Goal: Information Seeking & Learning: Learn about a topic

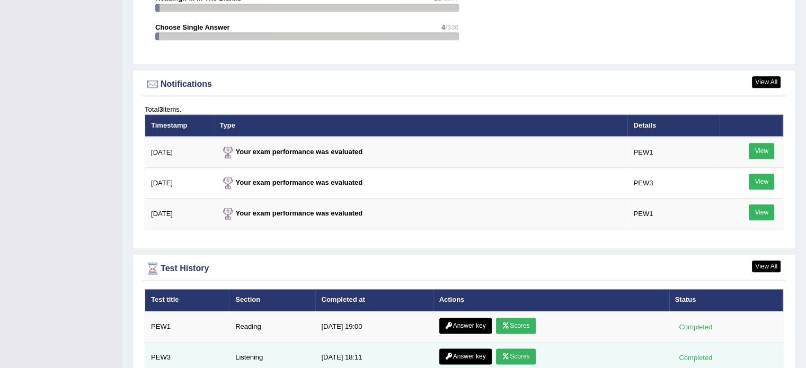
scroll to position [1289, 0]
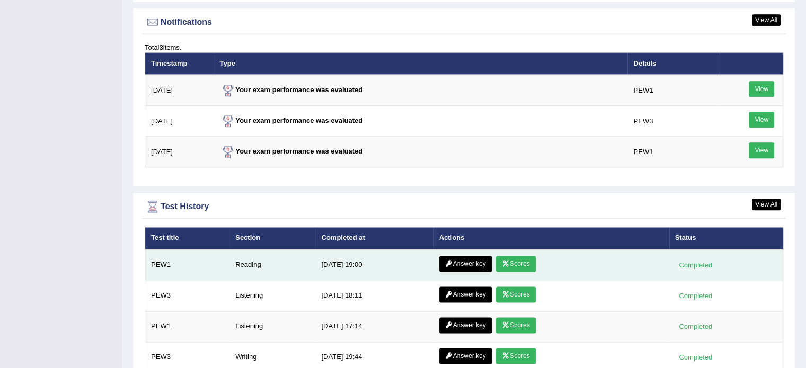
click at [512, 256] on link "Scores" at bounding box center [515, 264] width 39 height 16
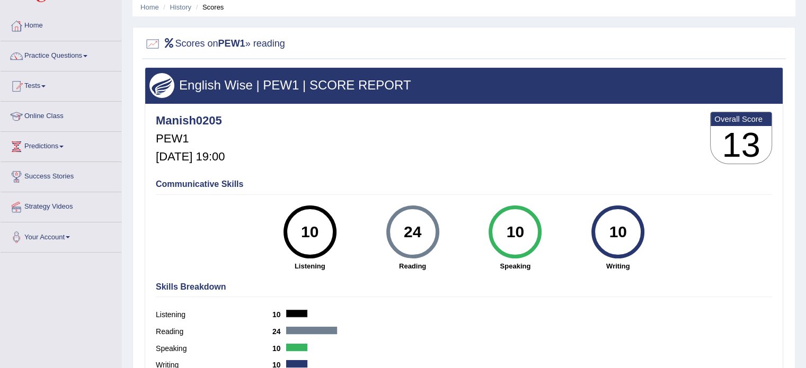
scroll to position [53, 0]
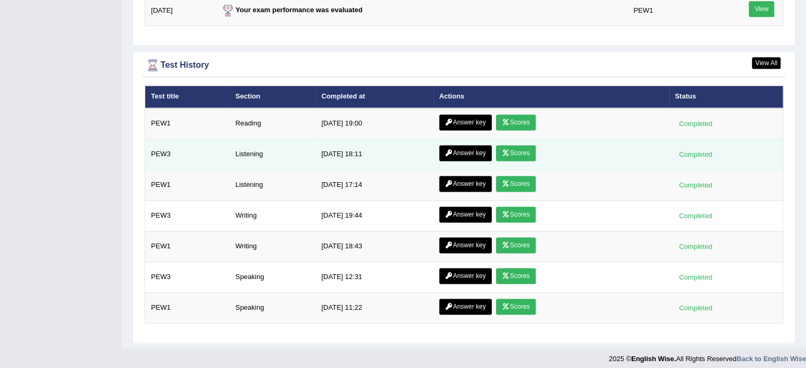
click at [530, 146] on link "Scores" at bounding box center [515, 153] width 39 height 16
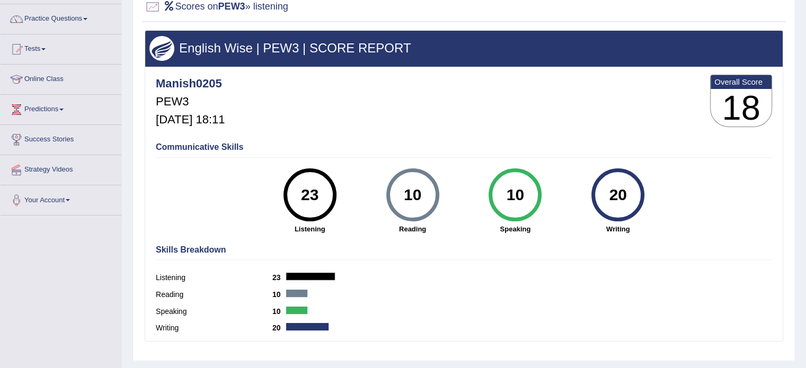
scroll to position [88, 0]
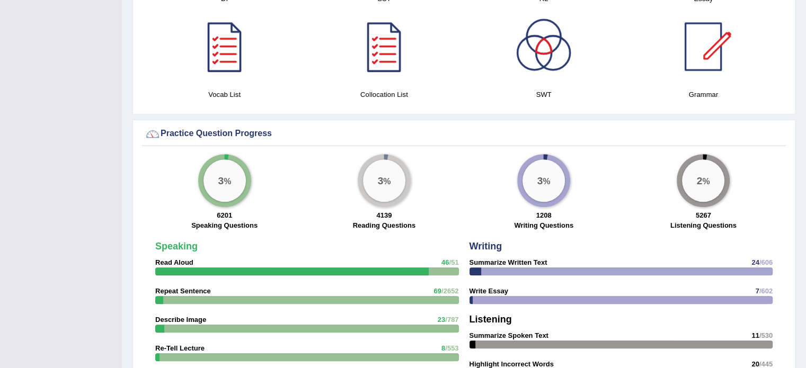
scroll to position [642, 0]
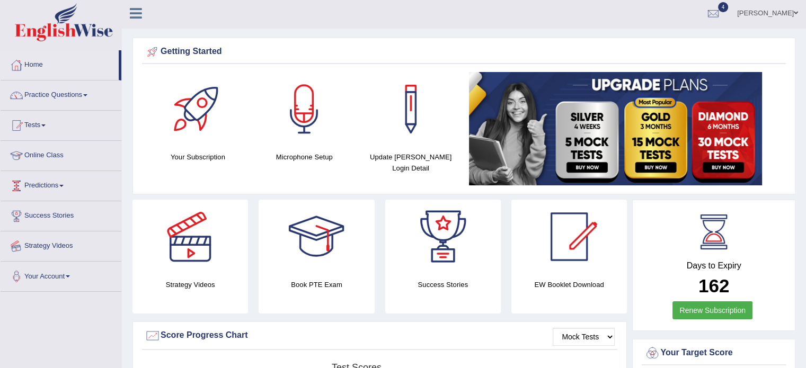
scroll to position [0, 0]
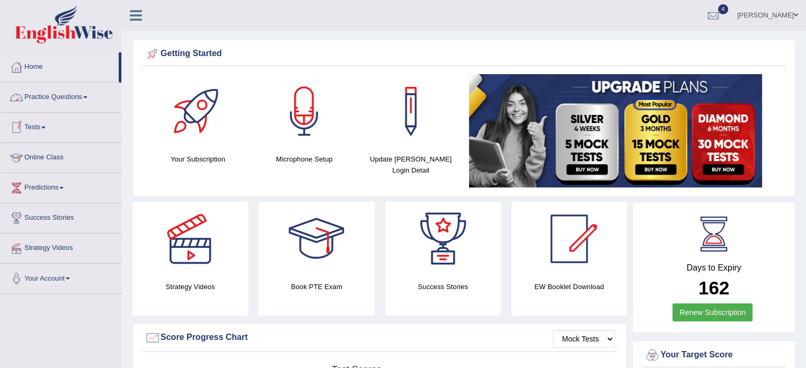
click at [44, 129] on link "Tests" at bounding box center [61, 126] width 121 height 26
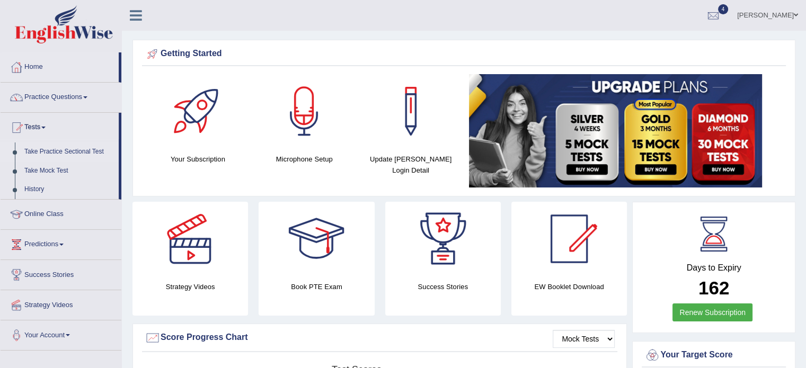
click at [81, 153] on link "Take Practice Sectional Test" at bounding box center [69, 151] width 99 height 19
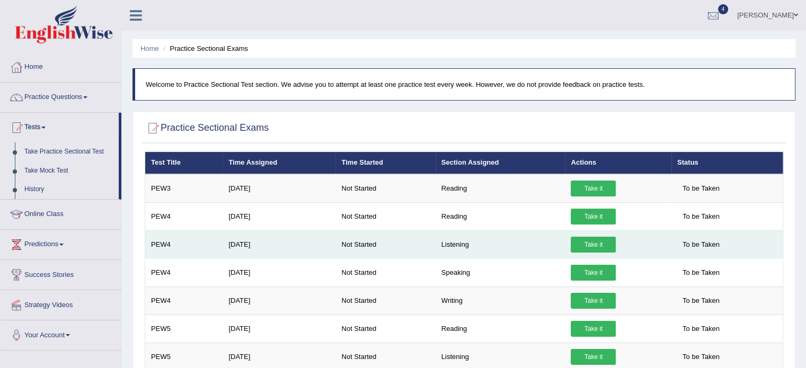
click at [586, 242] on link "Take it" at bounding box center [593, 245] width 45 height 16
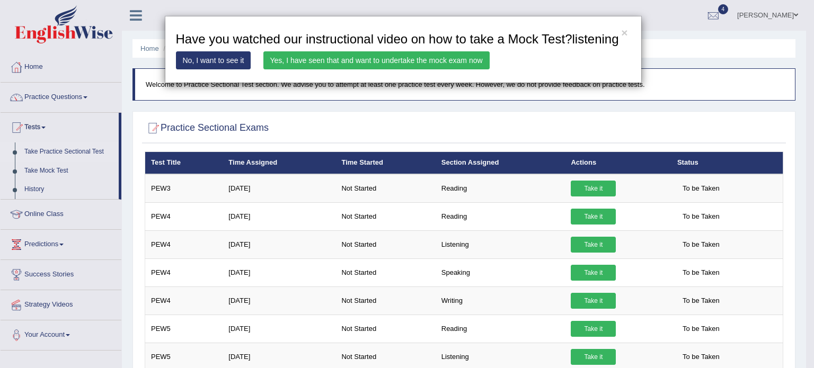
click at [361, 57] on link "Yes, I have seen that and want to undertake the mock exam now" at bounding box center [376, 60] width 226 height 18
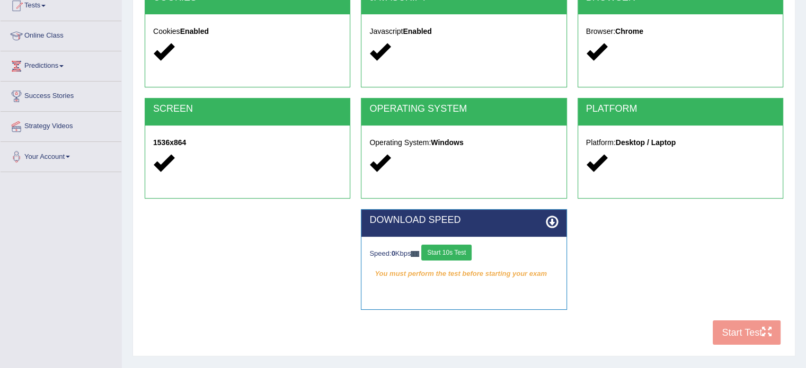
scroll to position [123, 0]
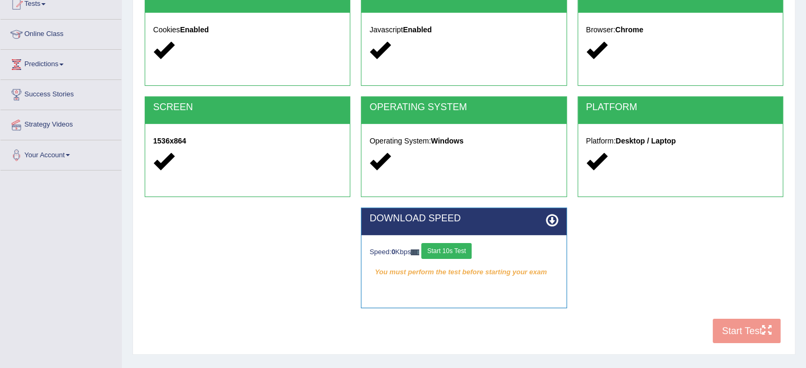
click at [450, 246] on button "Start 10s Test" at bounding box center [446, 251] width 50 height 16
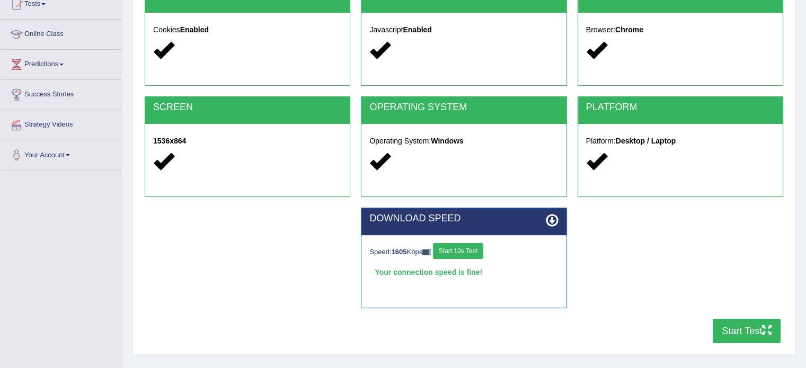
click at [742, 327] on button "Start Test" at bounding box center [746, 331] width 68 height 24
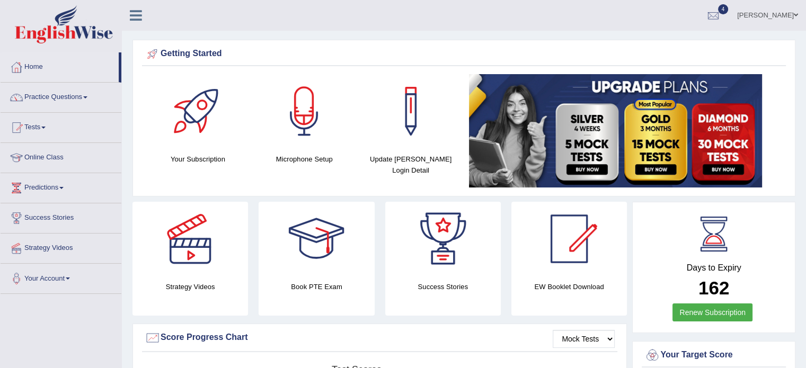
click at [87, 97] on span at bounding box center [85, 97] width 4 height 2
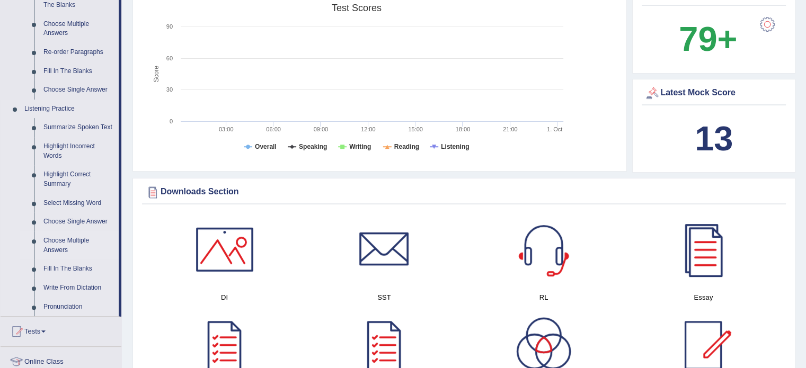
scroll to position [388, 0]
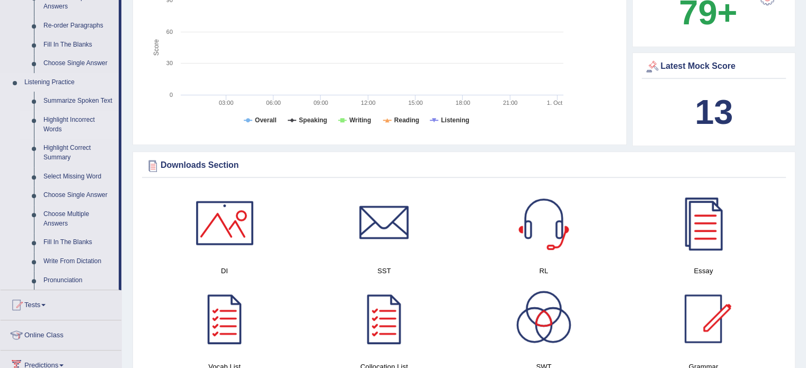
click at [59, 127] on link "Highlight Incorrect Words" at bounding box center [79, 125] width 80 height 28
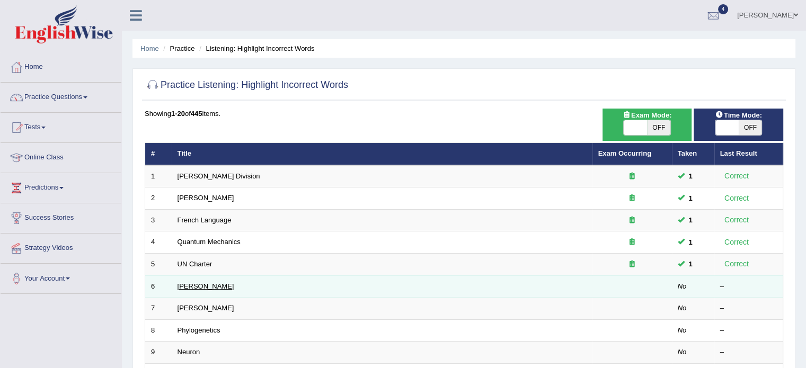
click at [186, 283] on link "[PERSON_NAME]" at bounding box center [205, 286] width 57 height 8
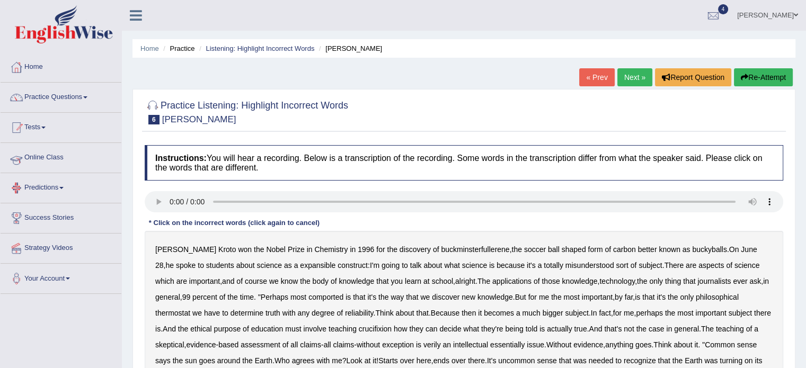
click at [83, 106] on link "Practice Questions" at bounding box center [61, 96] width 121 height 26
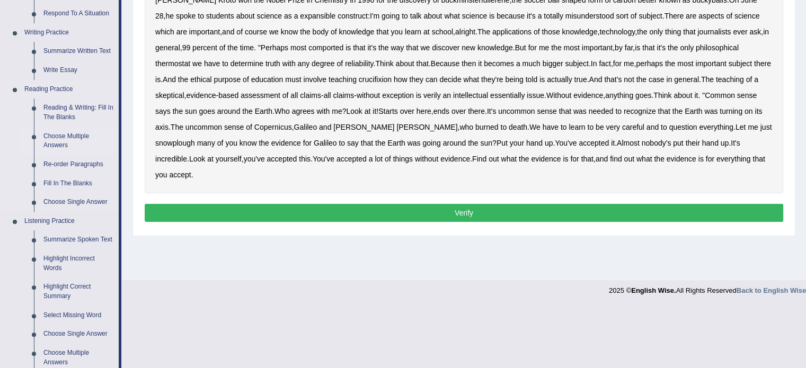
scroll to position [282, 0]
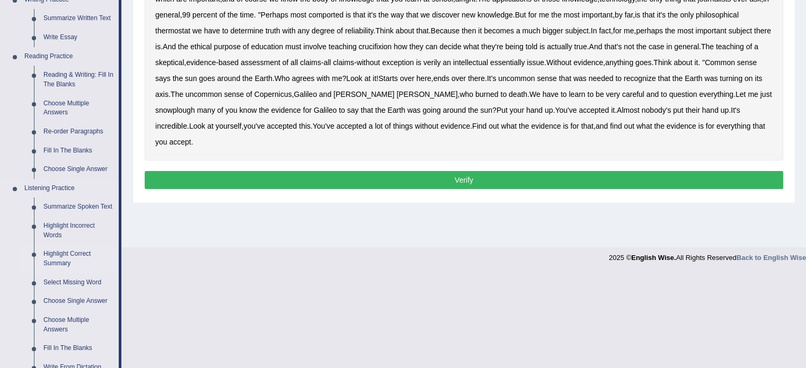
click at [67, 253] on link "Highlight Correct Summary" at bounding box center [79, 259] width 80 height 28
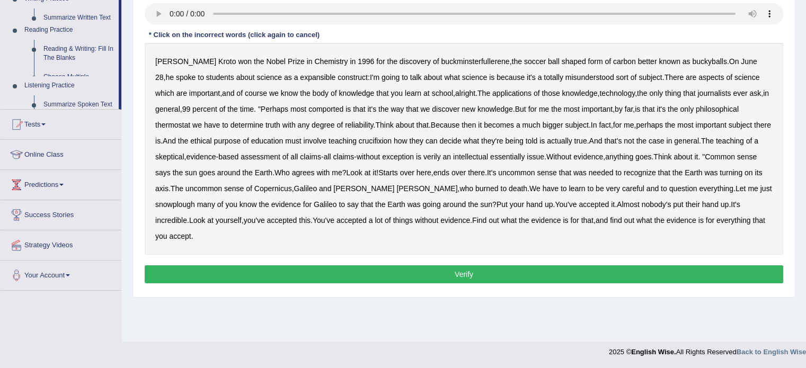
scroll to position [188, 0]
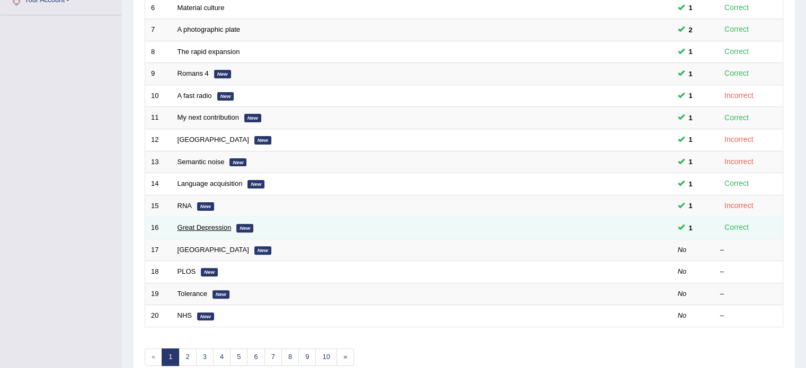
scroll to position [282, 0]
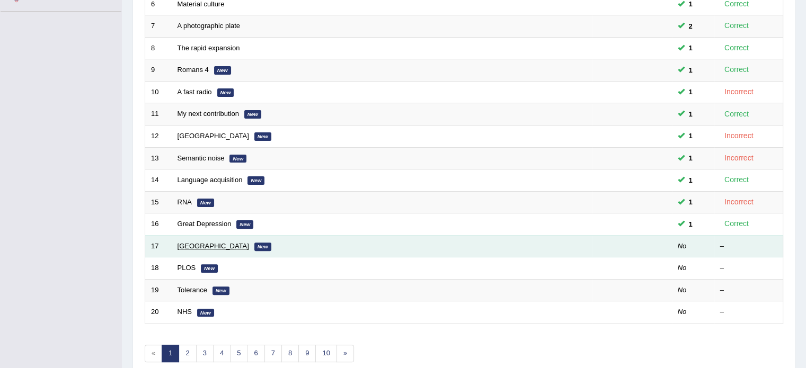
click at [197, 245] on link "[GEOGRAPHIC_DATA]" at bounding box center [213, 246] width 72 height 8
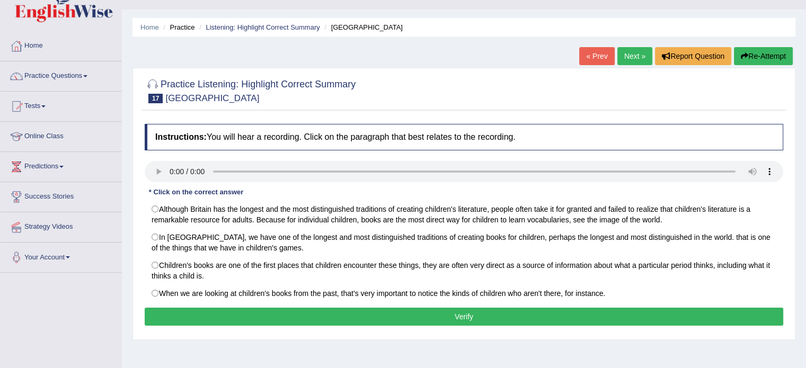
scroll to position [17, 0]
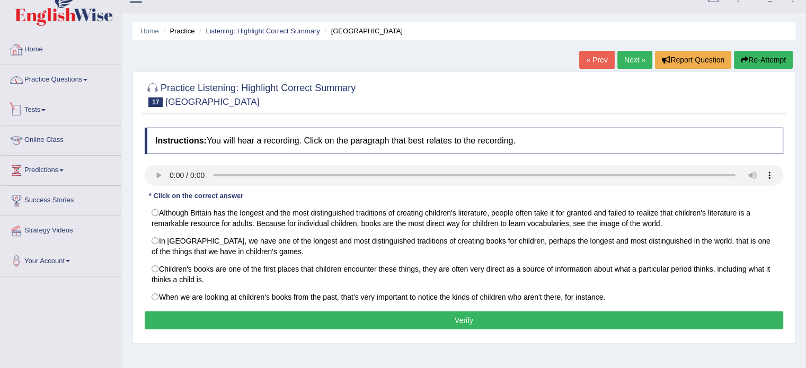
click at [32, 48] on link "Home" at bounding box center [61, 48] width 121 height 26
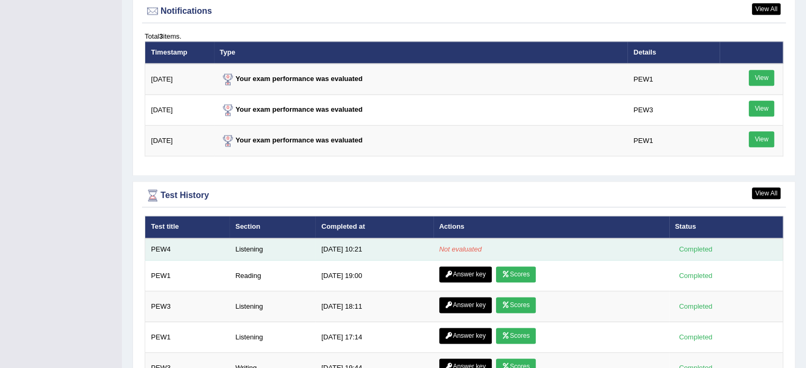
scroll to position [1306, 0]
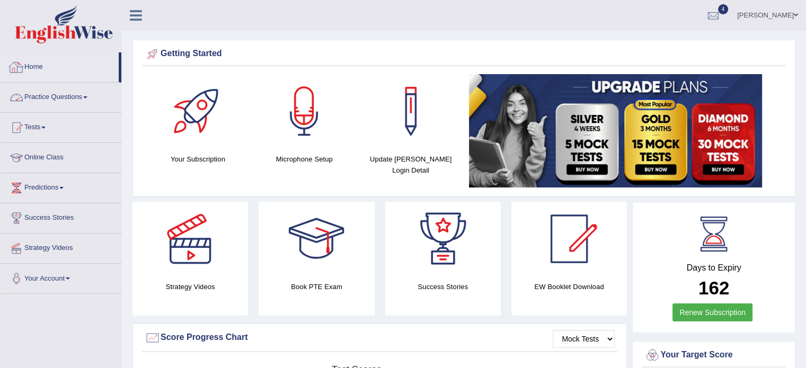
click at [90, 105] on link "Practice Questions" at bounding box center [61, 96] width 121 height 26
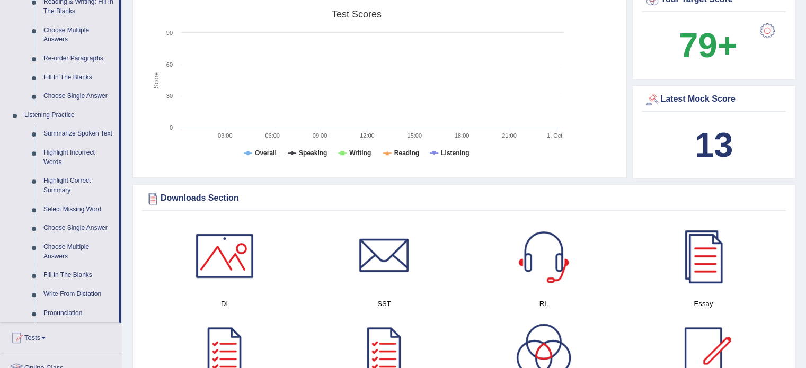
scroll to position [353, 0]
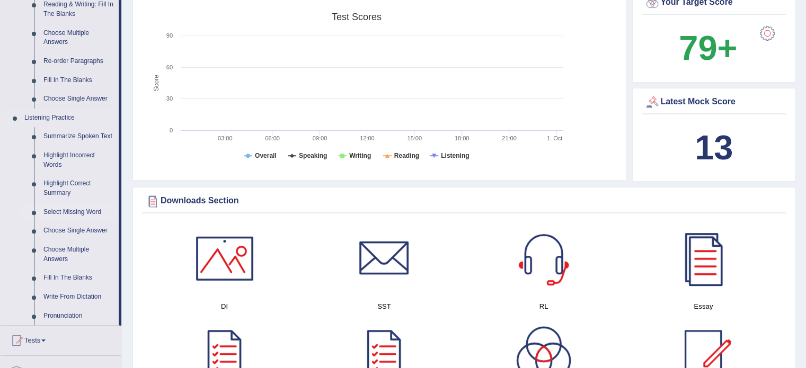
click at [79, 213] on link "Select Missing Word" at bounding box center [79, 212] width 80 height 19
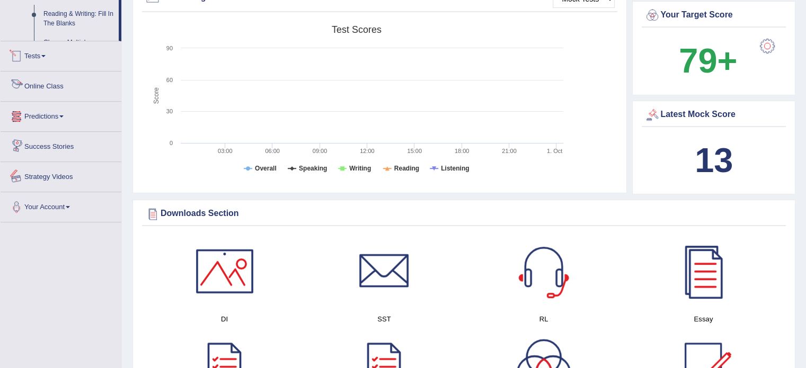
scroll to position [394, 0]
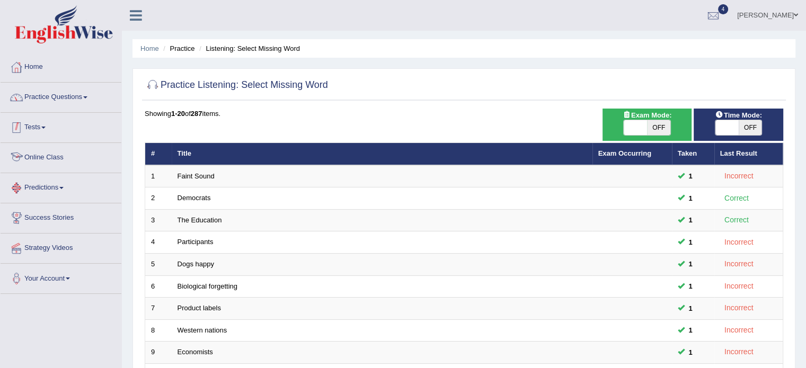
click at [87, 97] on span at bounding box center [85, 97] width 4 height 2
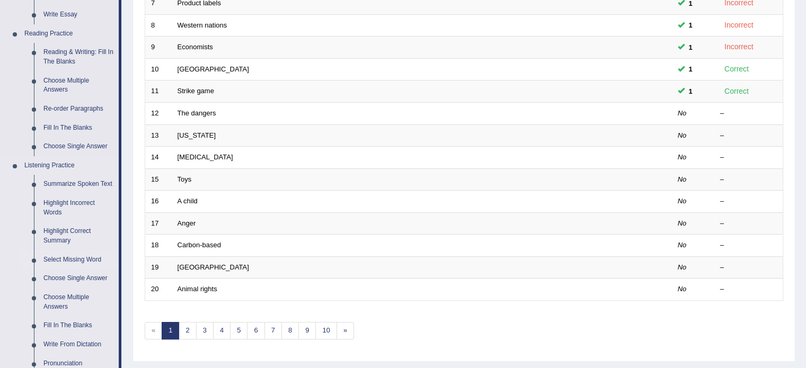
scroll to position [318, 0]
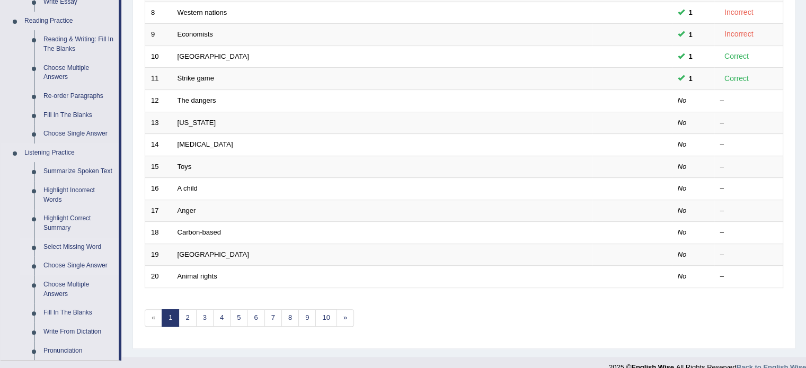
click at [92, 265] on link "Choose Single Answer" at bounding box center [79, 265] width 80 height 19
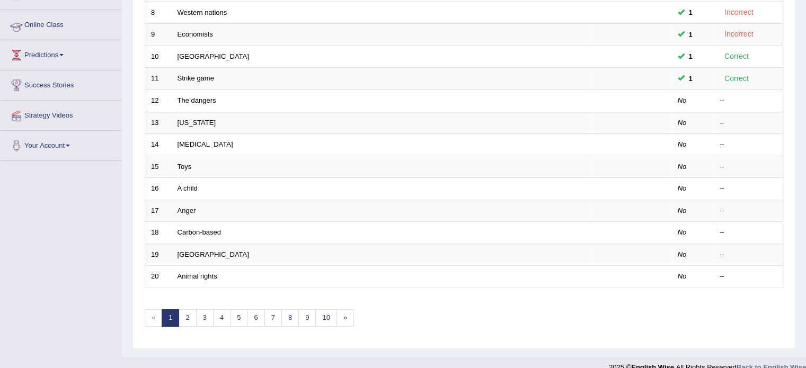
scroll to position [224, 0]
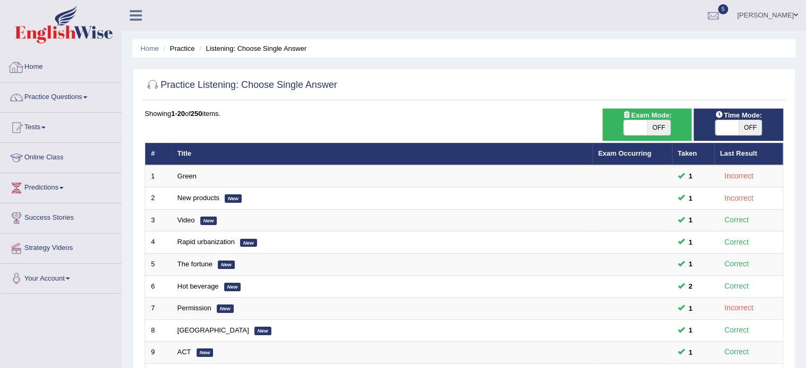
click at [30, 63] on link "Home" at bounding box center [61, 65] width 121 height 26
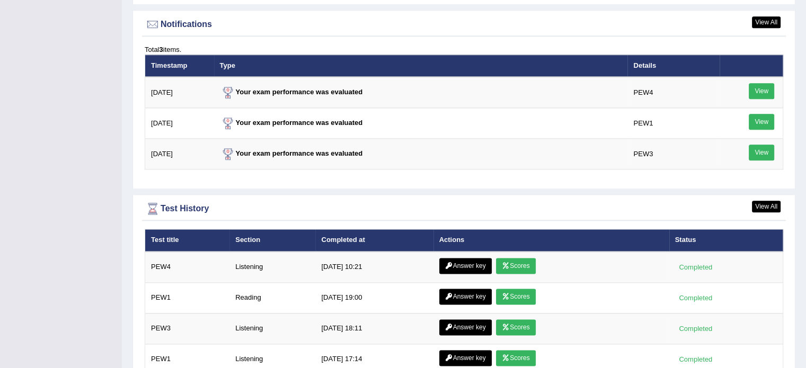
scroll to position [1289, 0]
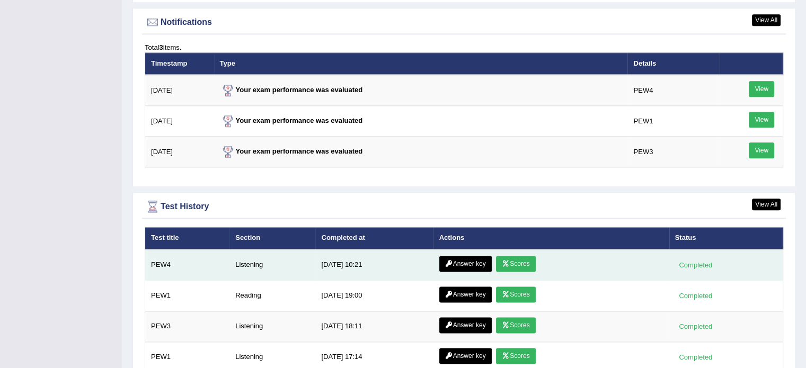
click at [513, 262] on link "Scores" at bounding box center [515, 264] width 39 height 16
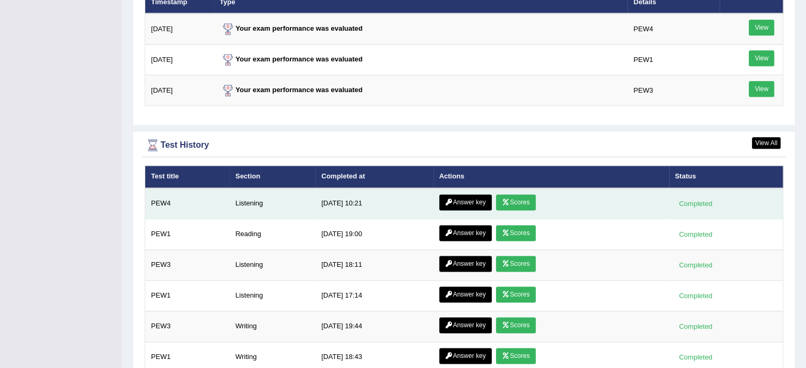
click at [458, 205] on link "Answer key" at bounding box center [465, 202] width 52 height 16
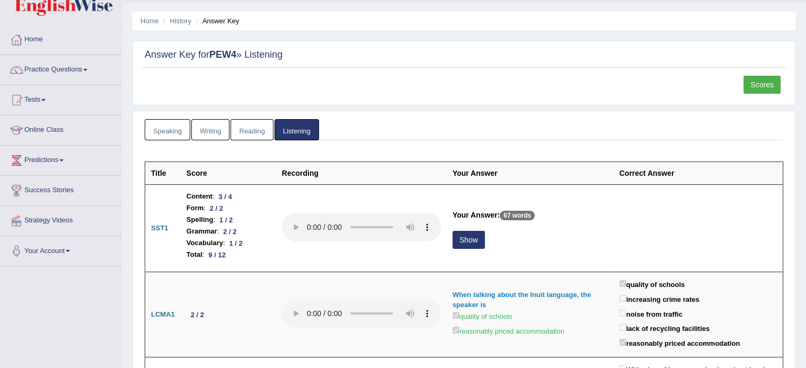
scroll to position [28, 0]
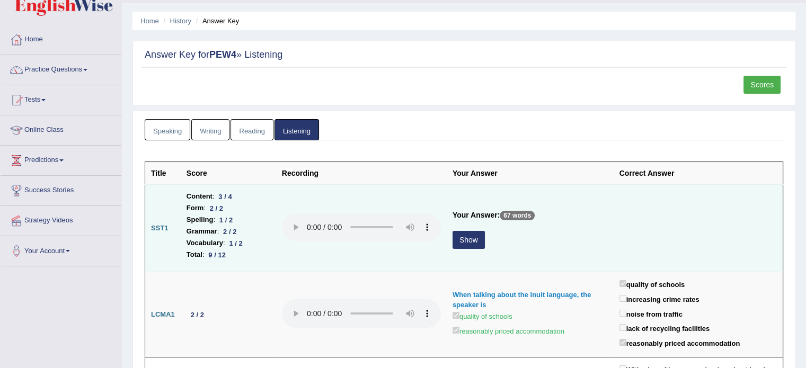
click at [471, 238] on button "Show" at bounding box center [468, 240] width 32 height 18
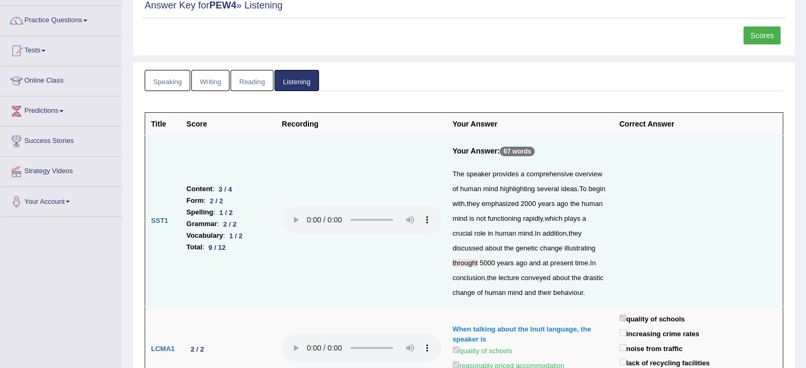
scroll to position [81, 0]
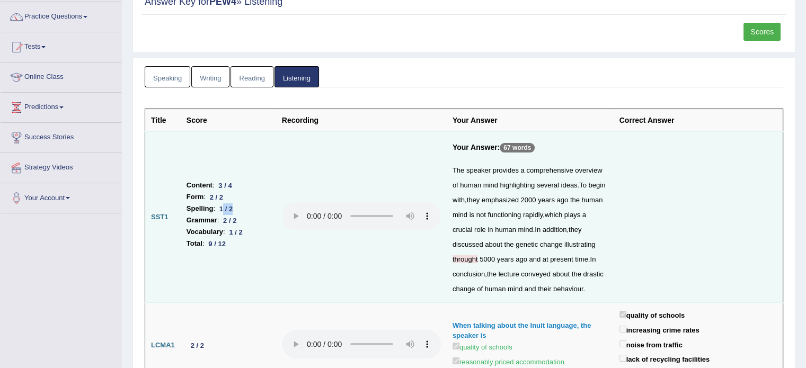
drag, startPoint x: 226, startPoint y: 207, endPoint x: 247, endPoint y: 207, distance: 21.2
click at [246, 207] on li "Spelling : 1 / 2" at bounding box center [228, 209] width 84 height 12
click at [247, 208] on li "Spelling : 1 / 2" at bounding box center [228, 209] width 84 height 12
drag, startPoint x: 234, startPoint y: 218, endPoint x: 252, endPoint y: 220, distance: 18.1
click at [243, 218] on li "Grammar : 2 / 2" at bounding box center [228, 221] width 84 height 12
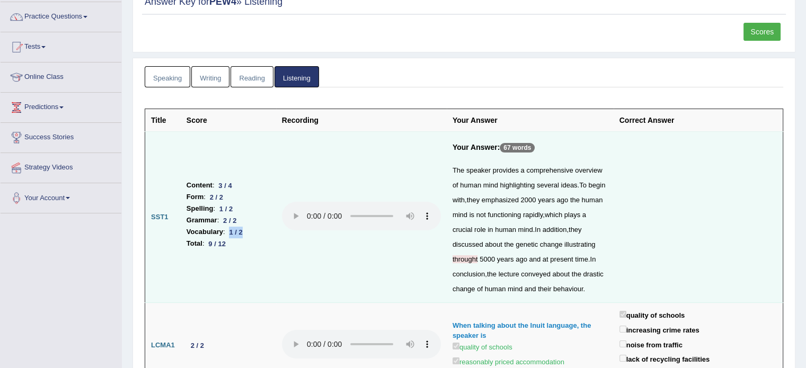
drag, startPoint x: 231, startPoint y: 228, endPoint x: 273, endPoint y: 233, distance: 41.5
click at [275, 233] on td "Content : 3 / 4 Form : 2 / 2 Spelling : 1 / 2 Grammar : 2 / 2 Vocabulary : 1 / …" at bounding box center [228, 217] width 95 height 171
click at [235, 246] on li "Total : 9 / 12" at bounding box center [228, 244] width 84 height 12
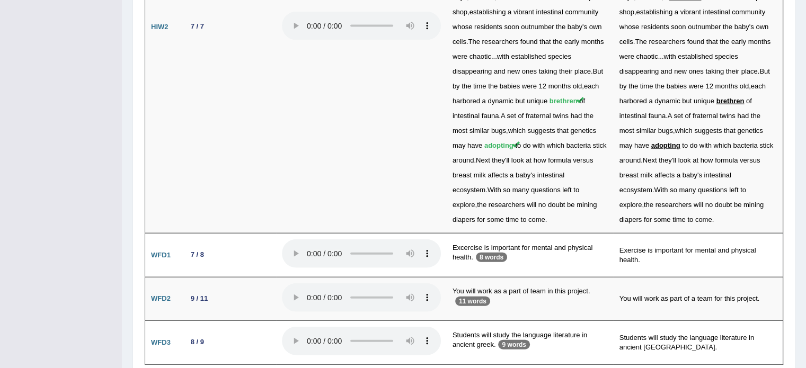
scroll to position [2494, 0]
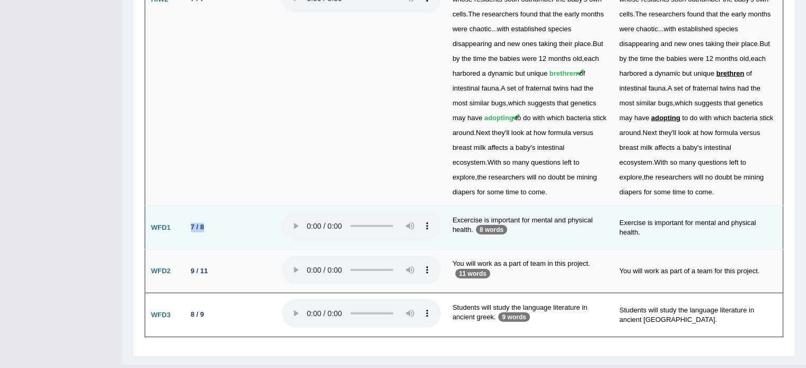
drag, startPoint x: 191, startPoint y: 204, endPoint x: 216, endPoint y: 203, distance: 25.5
click at [216, 206] on td "7 / 8" at bounding box center [228, 228] width 95 height 44
click at [217, 206] on td "7 / 8" at bounding box center [228, 228] width 95 height 44
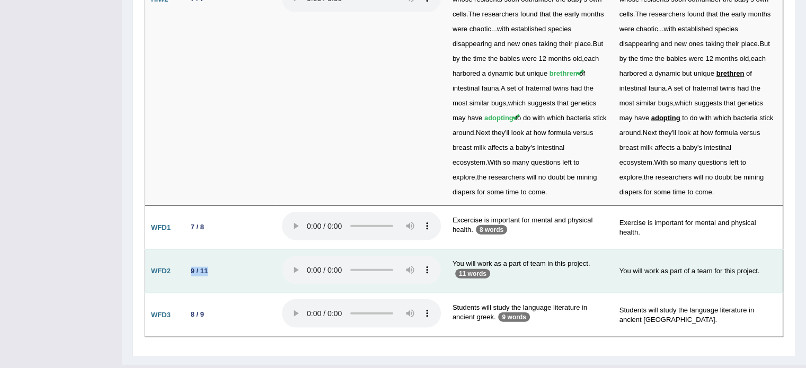
drag, startPoint x: 186, startPoint y: 249, endPoint x: 233, endPoint y: 256, distance: 47.7
click at [233, 256] on td "9 / 11" at bounding box center [228, 271] width 95 height 44
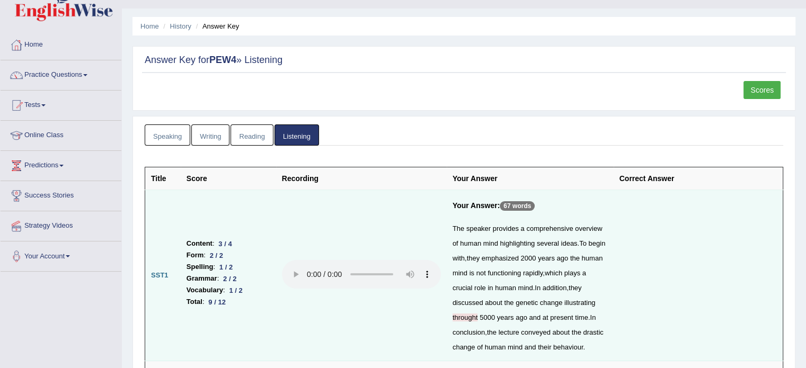
scroll to position [0, 0]
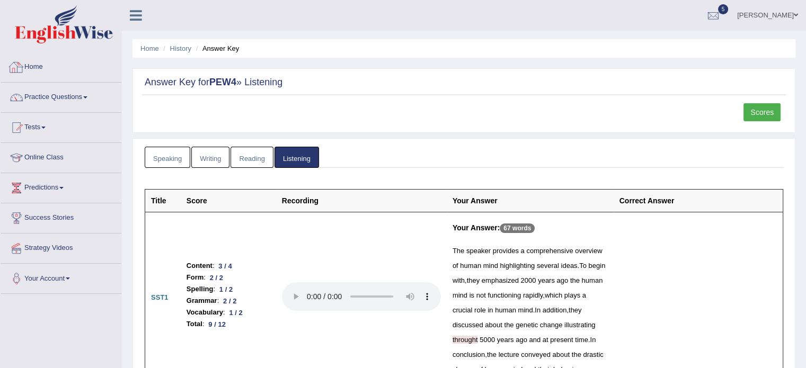
click at [41, 68] on link "Home" at bounding box center [61, 65] width 121 height 26
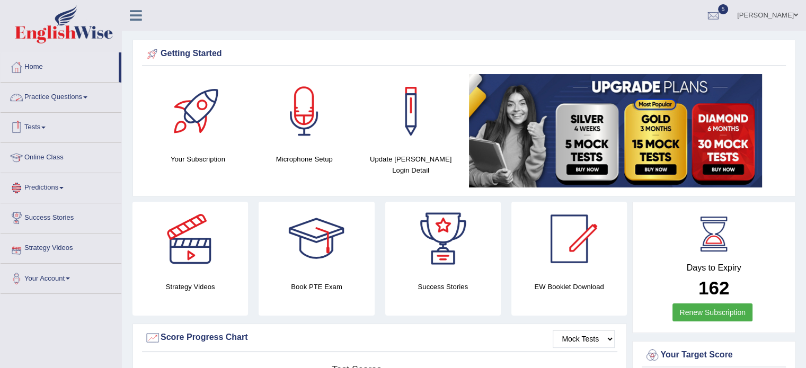
click at [59, 107] on link "Practice Questions" at bounding box center [61, 96] width 121 height 26
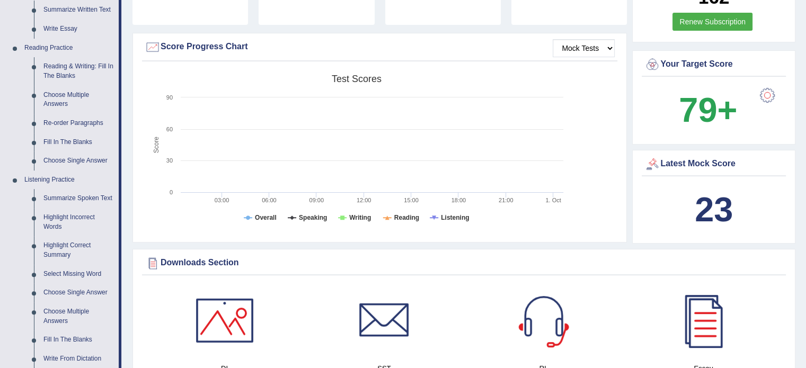
scroll to position [335, 0]
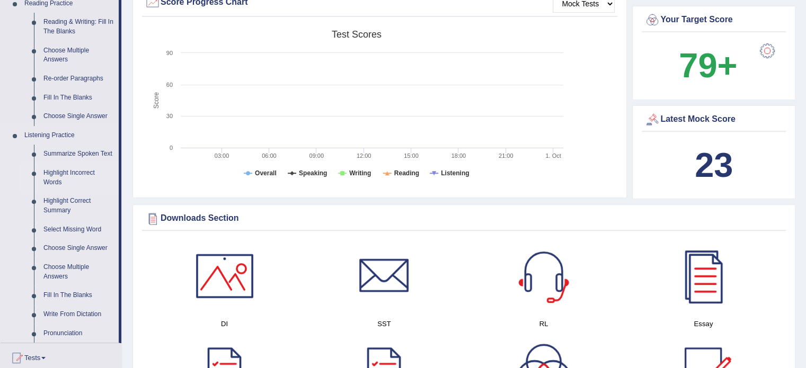
click at [72, 175] on link "Highlight Incorrect Words" at bounding box center [79, 178] width 80 height 28
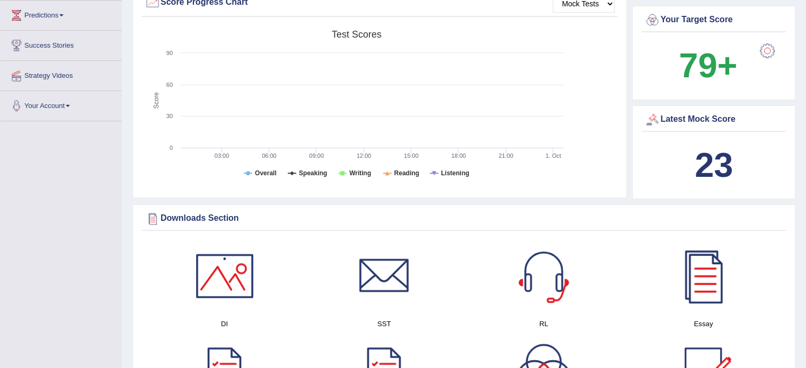
scroll to position [211, 0]
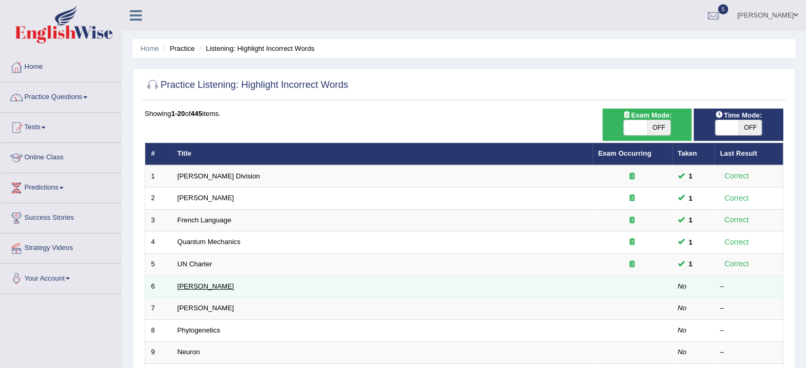
click at [182, 284] on link "[PERSON_NAME]" at bounding box center [205, 286] width 57 height 8
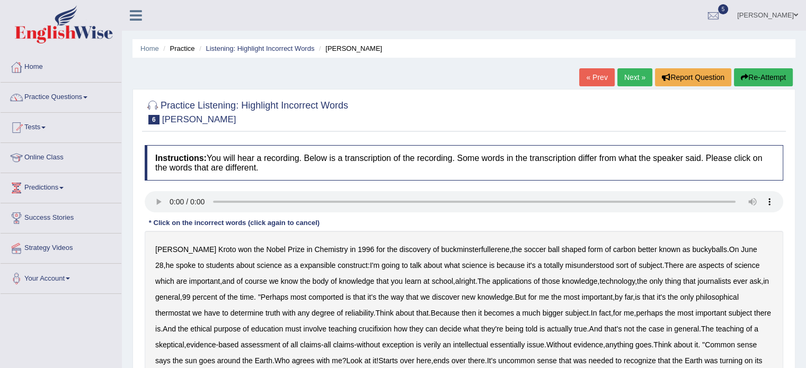
click at [170, 252] on b "[PERSON_NAME]" at bounding box center [185, 249] width 61 height 8
click at [238, 249] on b "won" at bounding box center [245, 249] width 14 height 8
click at [269, 253] on div "Harold Kroto won the Nobel Prize in Chemistry in 1996 for the discovery of buck…" at bounding box center [464, 337] width 638 height 212
click at [75, 103] on link "Practice Questions" at bounding box center [61, 96] width 121 height 26
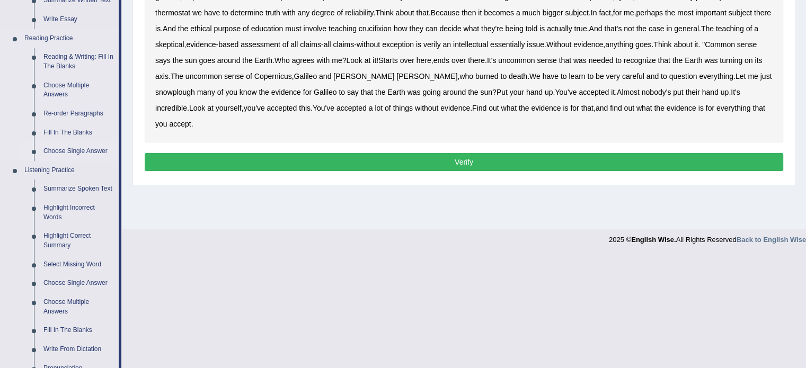
scroll to position [318, 0]
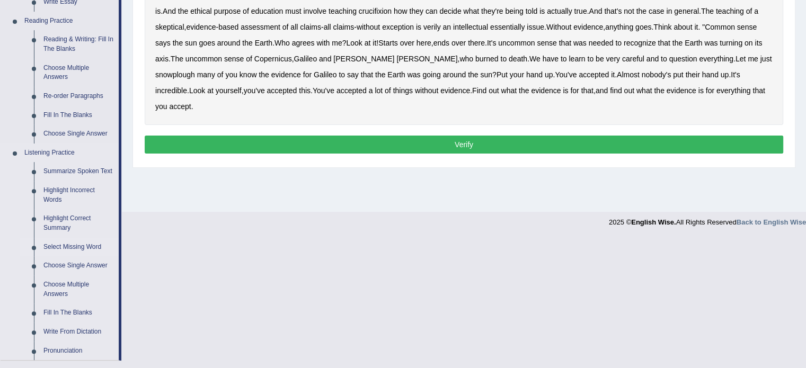
click at [57, 244] on link "Select Missing Word" at bounding box center [79, 247] width 80 height 19
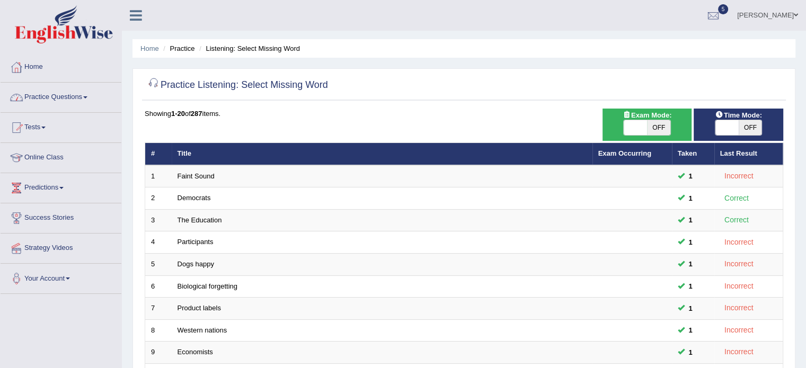
click at [75, 103] on link "Practice Questions" at bounding box center [61, 96] width 121 height 26
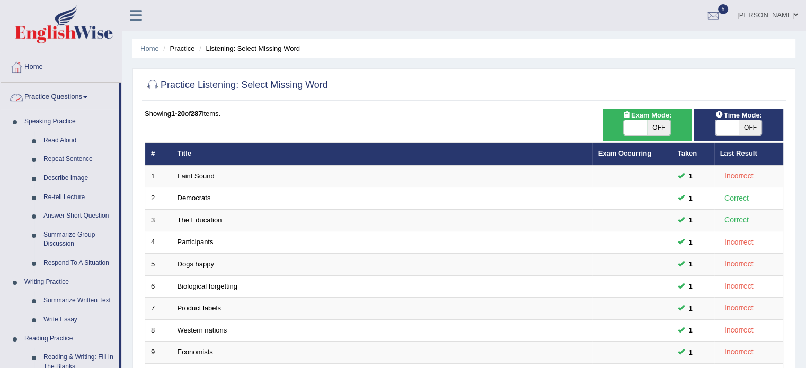
click at [93, 99] on link "Practice Questions" at bounding box center [60, 96] width 118 height 26
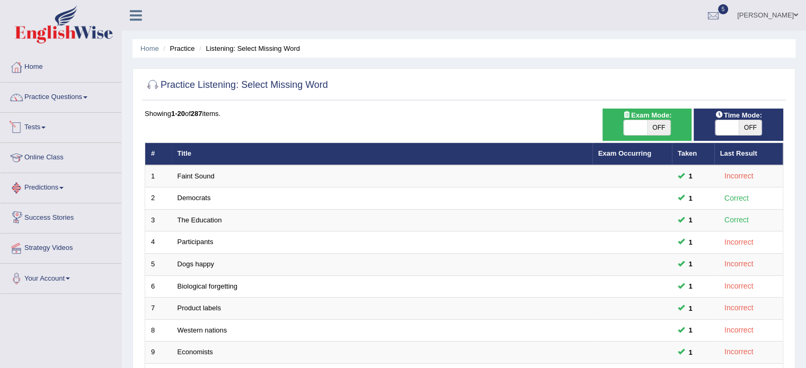
click at [53, 133] on link "Tests" at bounding box center [61, 126] width 121 height 26
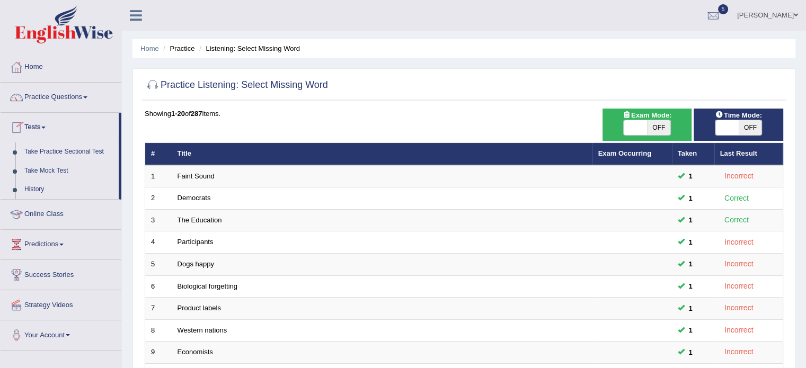
click at [59, 151] on link "Take Practice Sectional Test" at bounding box center [69, 151] width 99 height 19
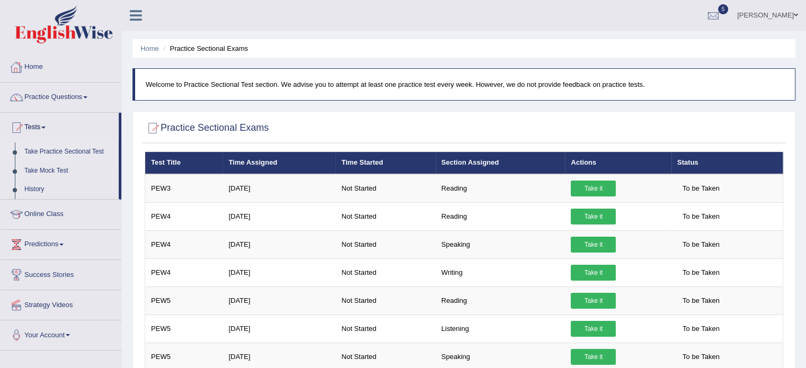
click at [48, 68] on link "Home" at bounding box center [61, 65] width 121 height 26
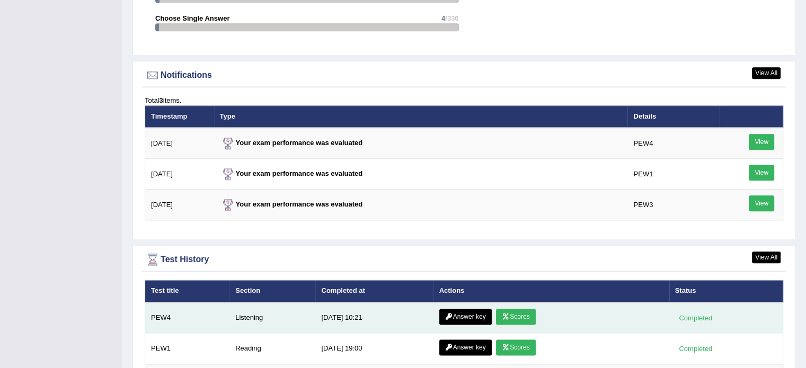
scroll to position [1324, 0]
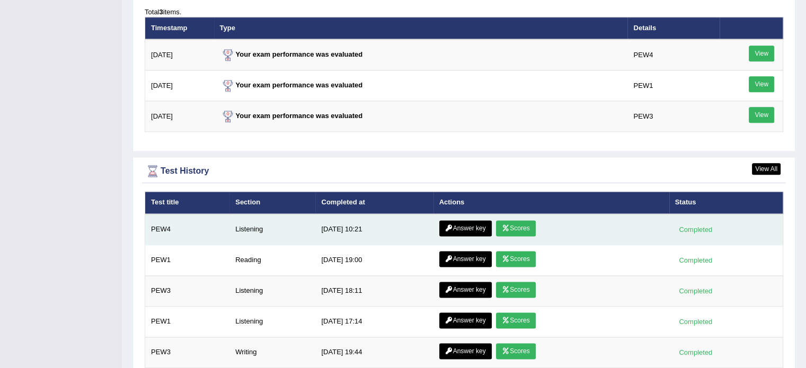
click at [515, 220] on link "Scores" at bounding box center [515, 228] width 39 height 16
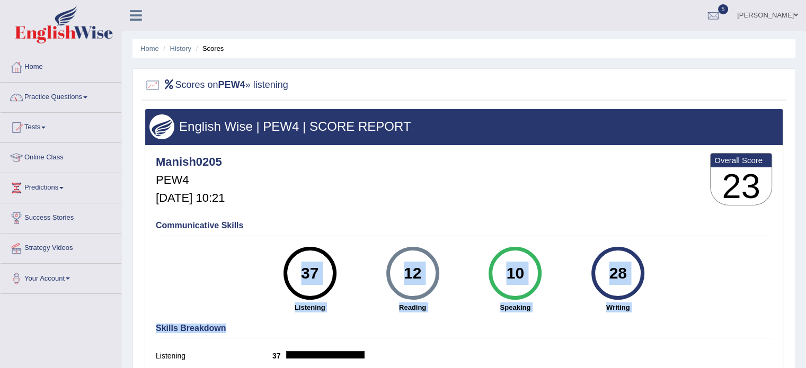
drag, startPoint x: 331, startPoint y: 225, endPoint x: 340, endPoint y: 300, distance: 75.8
click at [340, 302] on div "Communicative Skills 37 Listening 12 Reading 10 Speaking 28 Writing" at bounding box center [463, 266] width 621 height 100
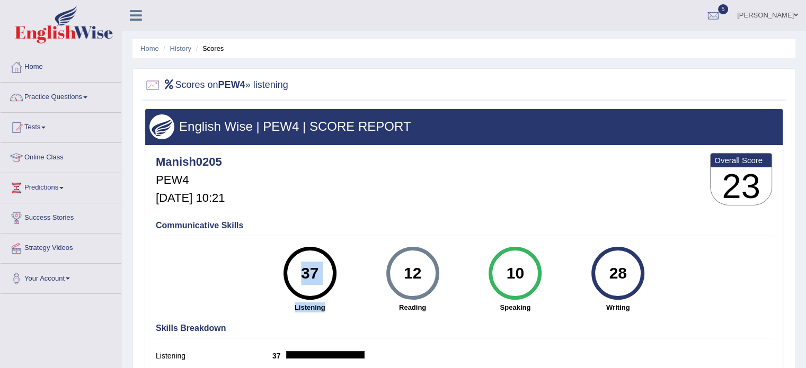
click at [324, 268] on div "37" at bounding box center [309, 273] width 39 height 44
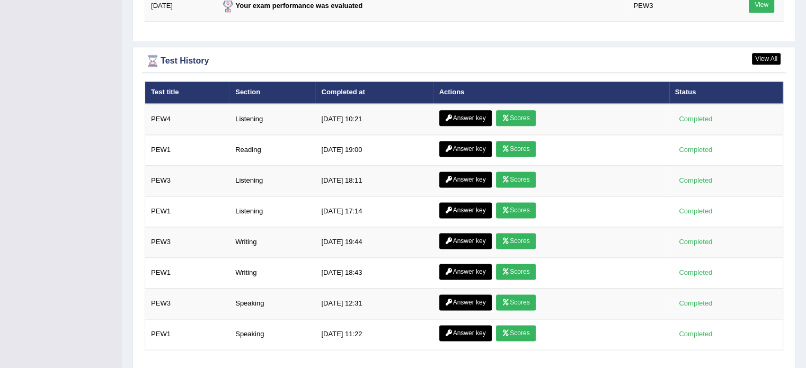
scroll to position [1324, 0]
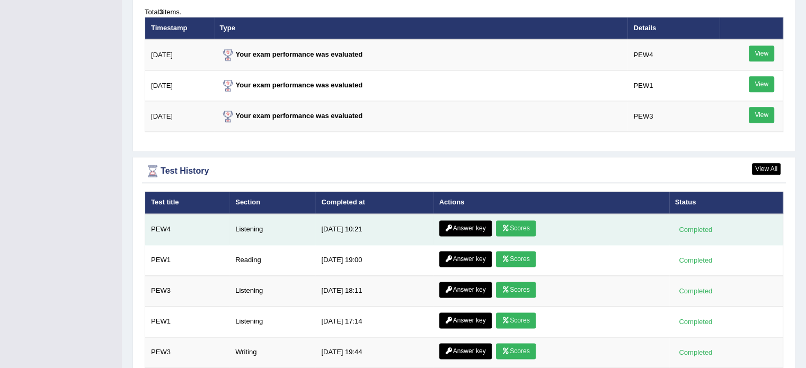
click at [453, 225] on link "Answer key" at bounding box center [465, 228] width 52 height 16
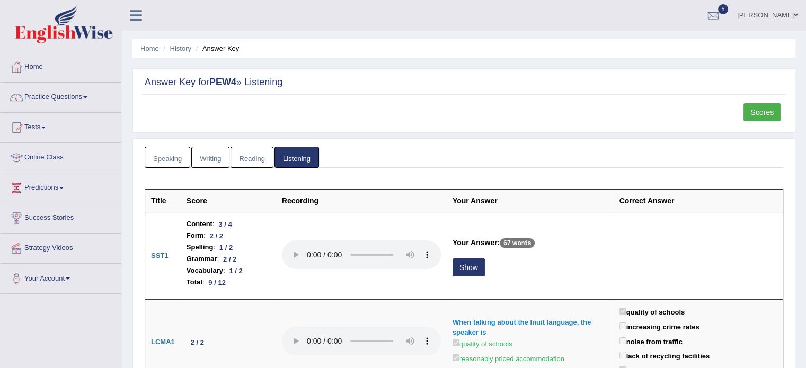
click at [747, 110] on link "Scores" at bounding box center [761, 112] width 37 height 18
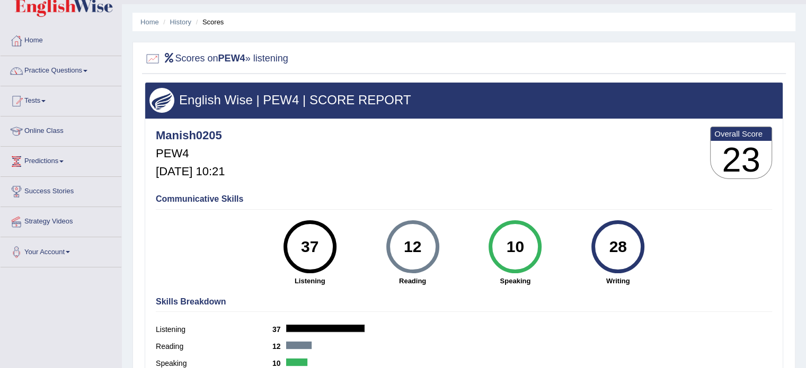
scroll to position [35, 0]
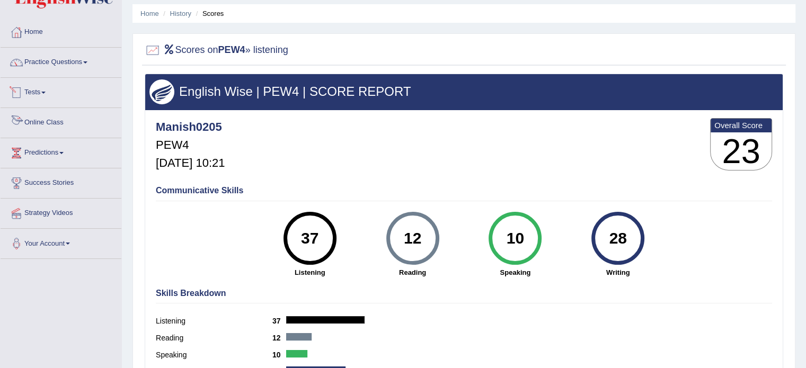
click at [48, 99] on link "Tests" at bounding box center [61, 91] width 121 height 26
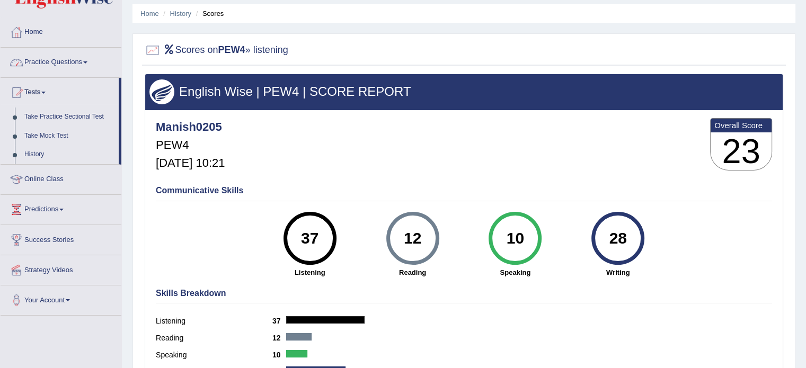
click at [78, 67] on link "Practice Questions" at bounding box center [61, 61] width 121 height 26
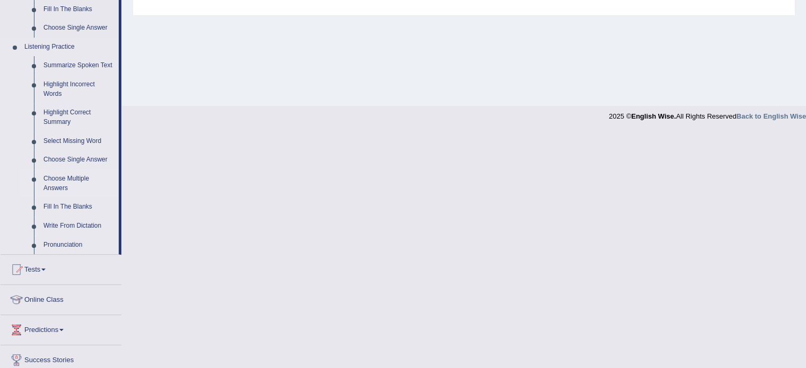
scroll to position [459, 0]
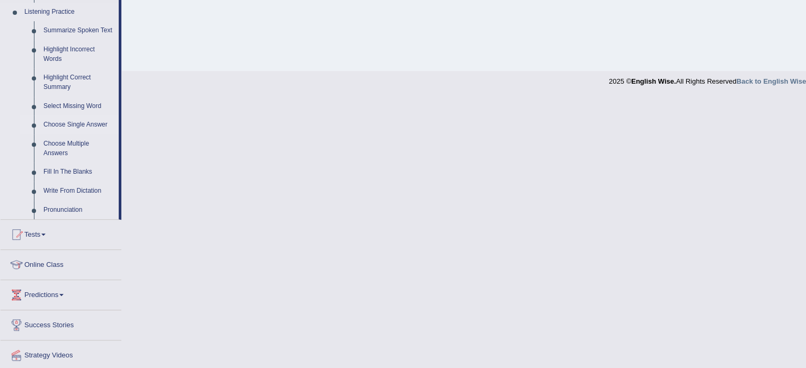
click at [74, 124] on link "Choose Single Answer" at bounding box center [79, 124] width 80 height 19
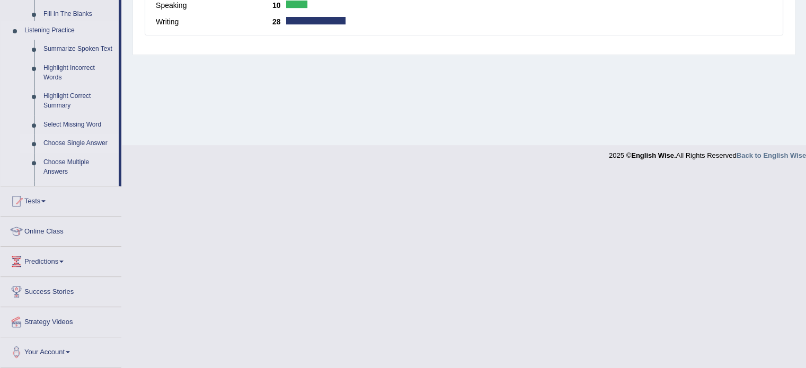
scroll to position [188, 0]
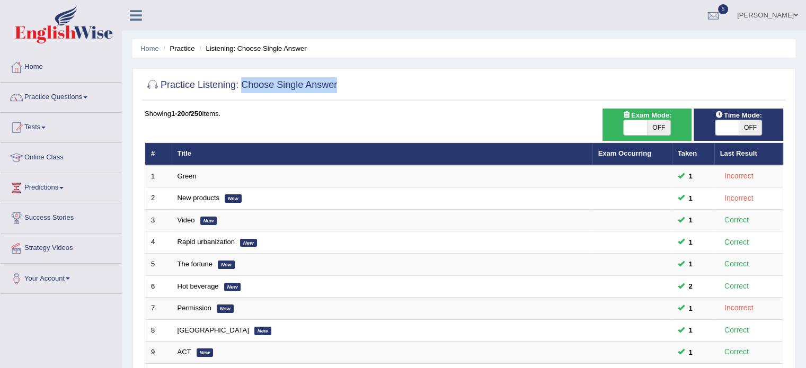
drag, startPoint x: 242, startPoint y: 80, endPoint x: 396, endPoint y: 80, distance: 154.7
click at [396, 80] on div "Practice Listening: Choose Single Answer" at bounding box center [464, 87] width 644 height 26
copy div "Choose Single Answer"
